Goal: Transaction & Acquisition: Purchase product/service

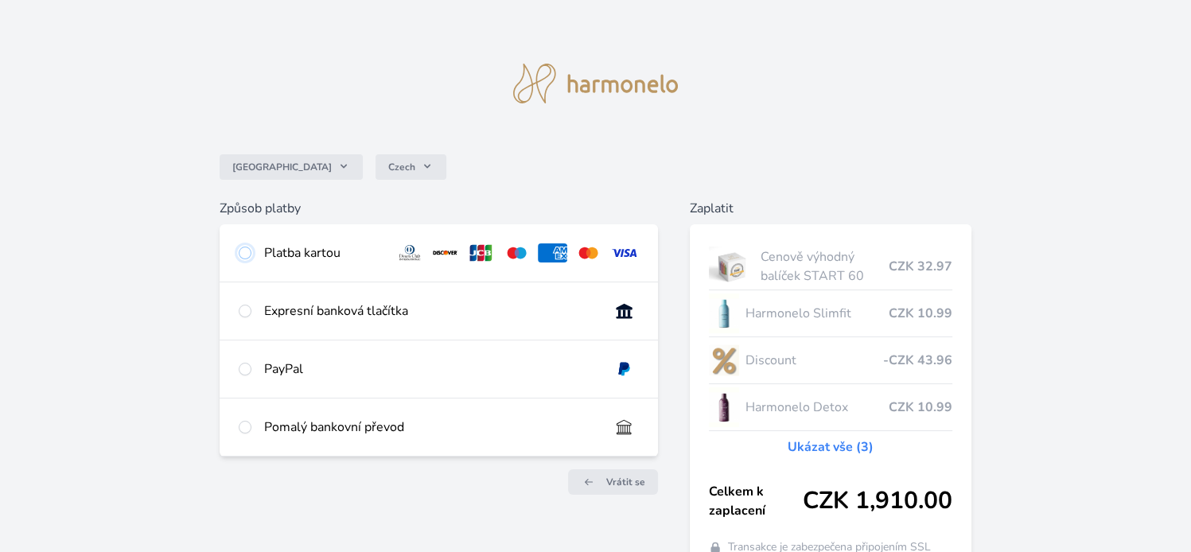
click at [245, 256] on input "radio" at bounding box center [245, 253] width 13 height 13
radio input "true"
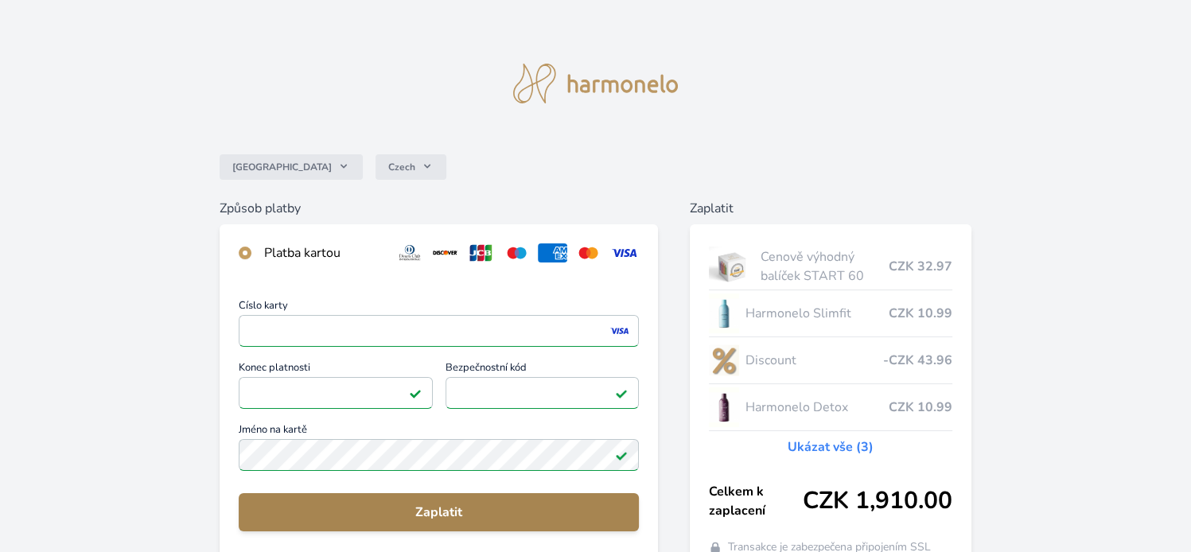
click at [435, 500] on button "Zaplatit" at bounding box center [439, 512] width 400 height 38
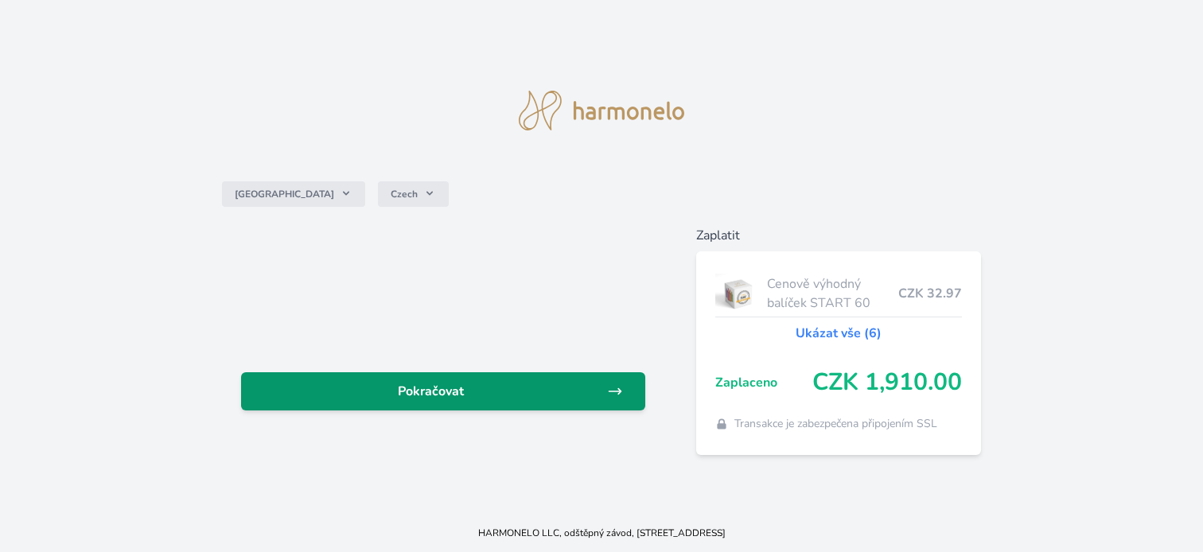
click at [448, 388] on span "Pokračovat" at bounding box center [431, 391] width 354 height 19
